Goal: Navigation & Orientation: Find specific page/section

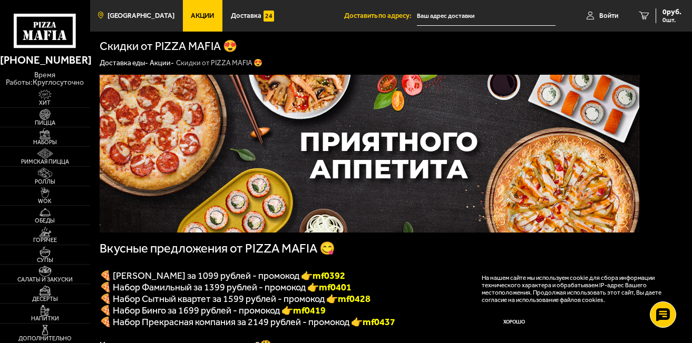
click at [151, 13] on span "[GEOGRAPHIC_DATA]" at bounding box center [140, 15] width 67 height 7
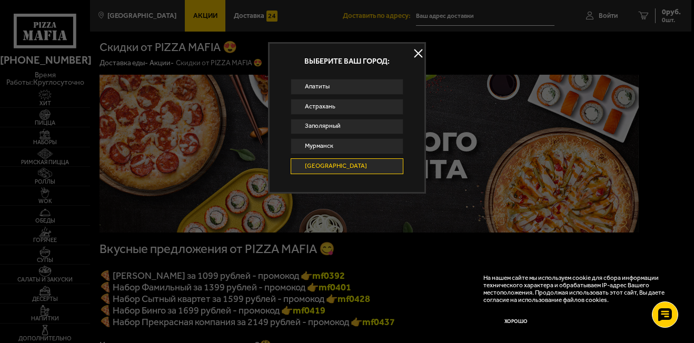
click at [361, 162] on link "[GEOGRAPHIC_DATA]" at bounding box center [347, 167] width 113 height 16
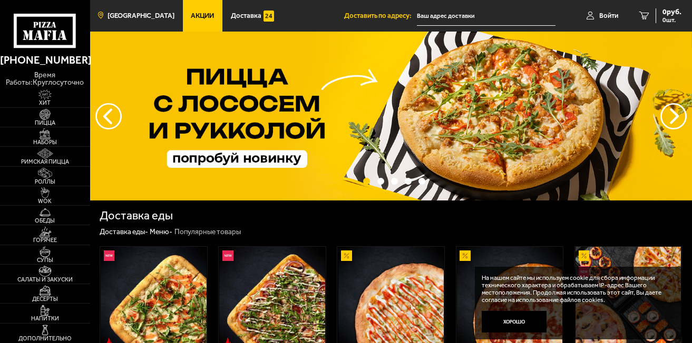
click at [133, 12] on span "[GEOGRAPHIC_DATA]" at bounding box center [140, 15] width 67 height 7
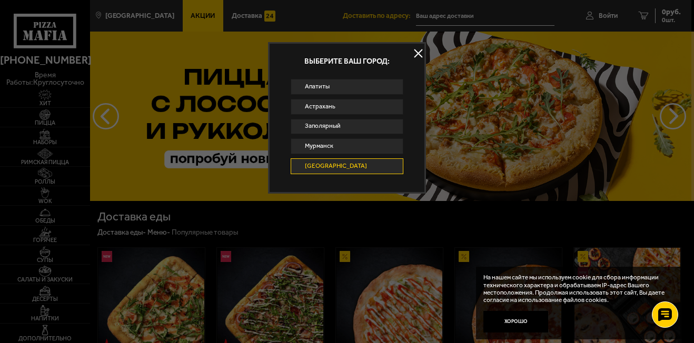
click at [359, 164] on link "[GEOGRAPHIC_DATA]" at bounding box center [347, 167] width 113 height 16
